Goal: Task Accomplishment & Management: Use online tool/utility

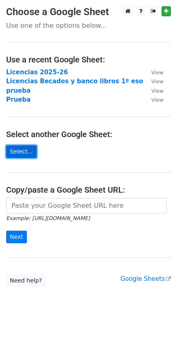
click at [22, 149] on link "Select..." at bounding box center [21, 151] width 31 height 13
click at [25, 150] on link "Select..." at bounding box center [21, 151] width 31 height 13
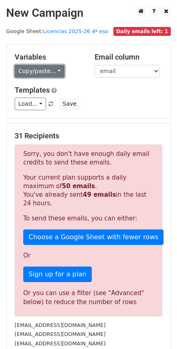
click at [38, 71] on link "Copy/paste..." at bounding box center [40, 71] width 50 height 13
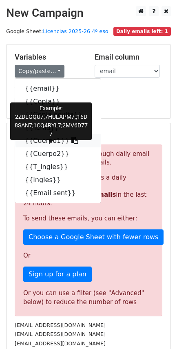
click at [42, 140] on link "{{Cuerpo1}}" at bounding box center [58, 140] width 86 height 13
